Goal: Navigation & Orientation: Go to known website

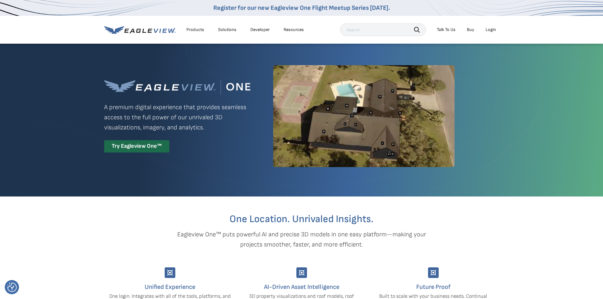
click at [197, 28] on div "Products" at bounding box center [195, 30] width 18 height 6
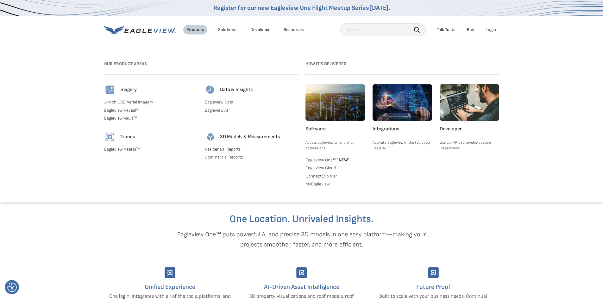
click at [195, 43] on div "Products Solutions Developer Resources Search Talk To Us Buy Login" at bounding box center [301, 30] width 395 height 28
click at [314, 36] on div "Products Solutions Developer Resources Search Talk To Us Buy Login" at bounding box center [301, 30] width 395 height 28
drag, startPoint x: 456, startPoint y: 14, endPoint x: 465, endPoint y: 11, distance: 9.0
click at [456, 14] on div "Register for our new Eagleview One Flight Meetup Series today." at bounding box center [301, 8] width 603 height 16
click at [470, 30] on link "Buy" at bounding box center [470, 30] width 7 height 6
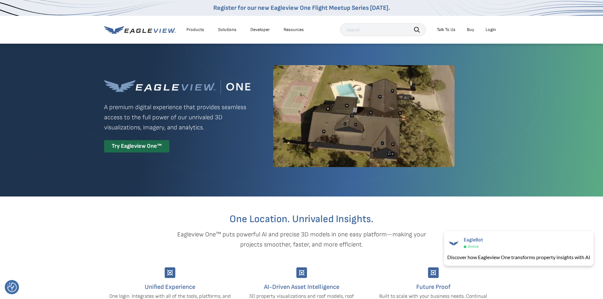
click at [486, 28] on div "Login" at bounding box center [490, 30] width 10 height 6
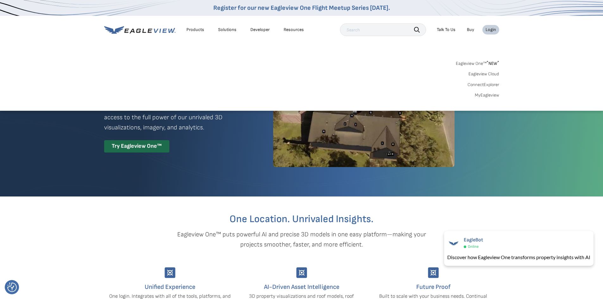
click at [480, 73] on link "Eagleview Cloud" at bounding box center [483, 74] width 31 height 6
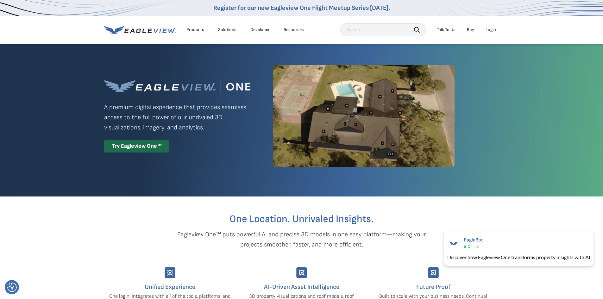
click at [489, 30] on div "Login" at bounding box center [490, 30] width 10 height 6
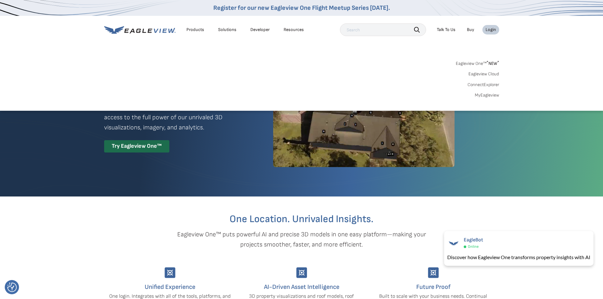
click at [476, 62] on link "Eagleview One™ * NEW *" at bounding box center [477, 62] width 43 height 7
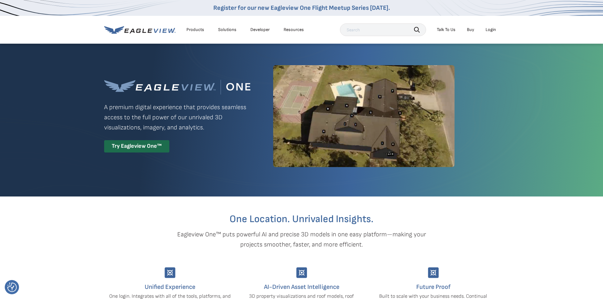
click at [490, 29] on div "Login" at bounding box center [490, 30] width 10 height 6
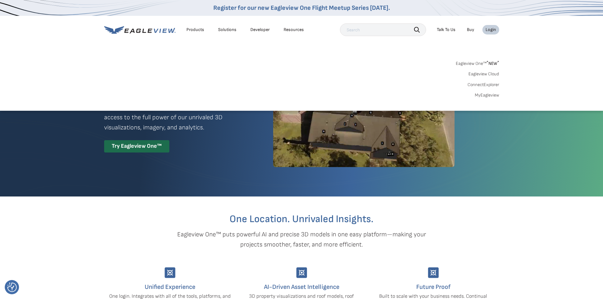
click at [471, 62] on link "Eagleview One™ * NEW *" at bounding box center [477, 62] width 43 height 7
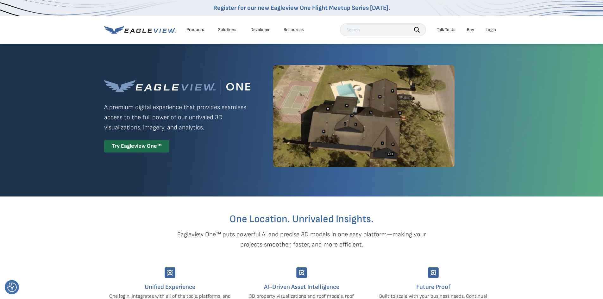
click at [491, 26] on li "Login" at bounding box center [490, 29] width 17 height 9
click at [489, 31] on div "Login" at bounding box center [490, 30] width 10 height 6
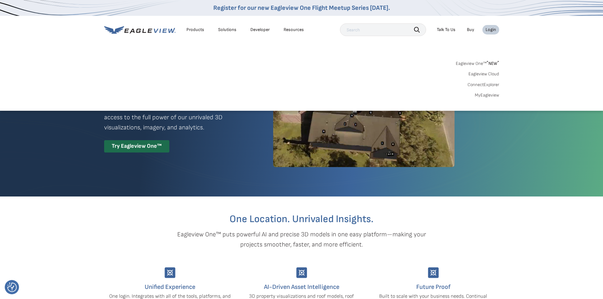
click at [483, 94] on link "MyEagleview" at bounding box center [487, 95] width 24 height 6
